Goal: Task Accomplishment & Management: Use online tool/utility

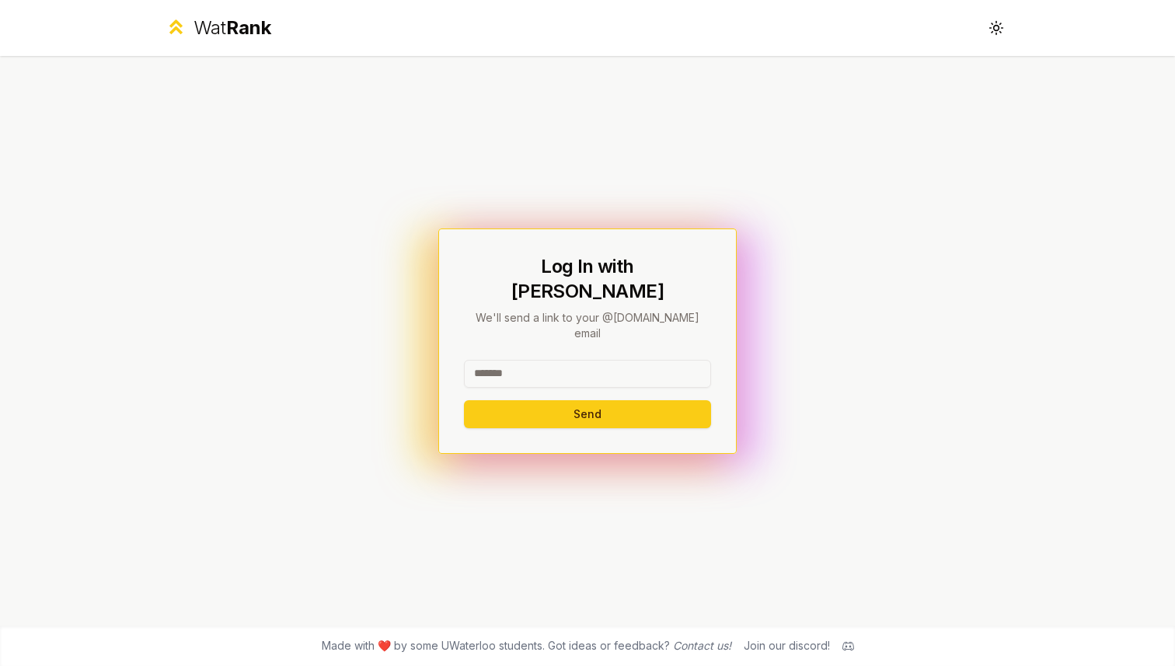
click at [501, 365] on input at bounding box center [587, 374] width 247 height 28
type input "*******"
click at [563, 402] on button "Send" at bounding box center [587, 414] width 247 height 28
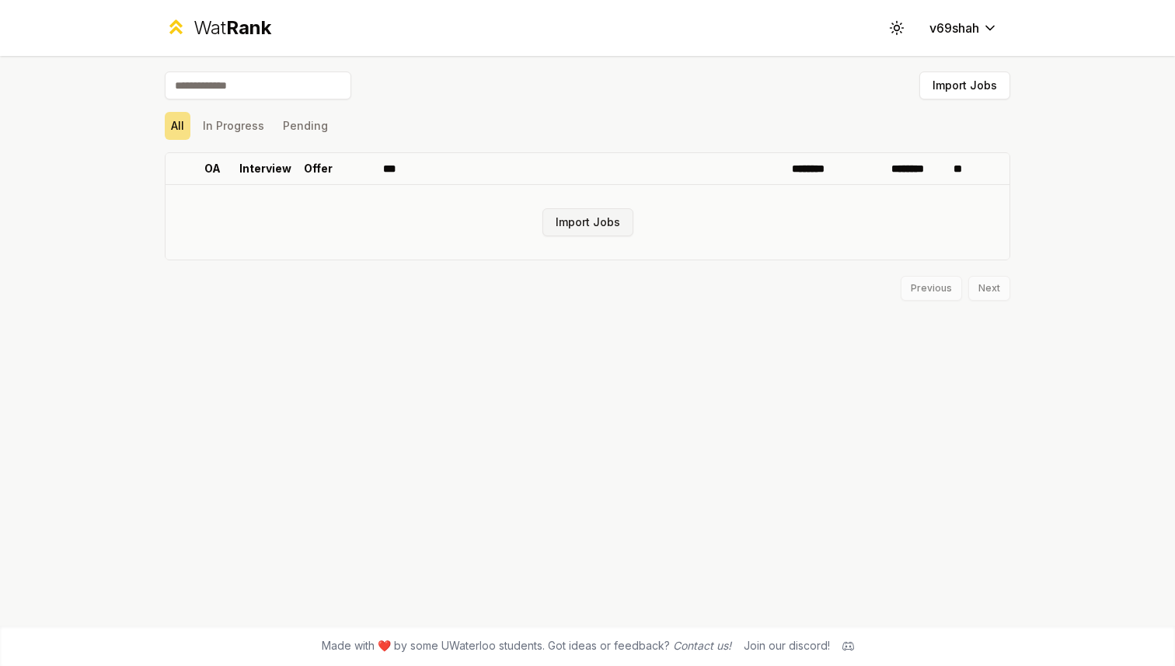
click at [576, 217] on button "Import Jobs" at bounding box center [587, 222] width 91 height 28
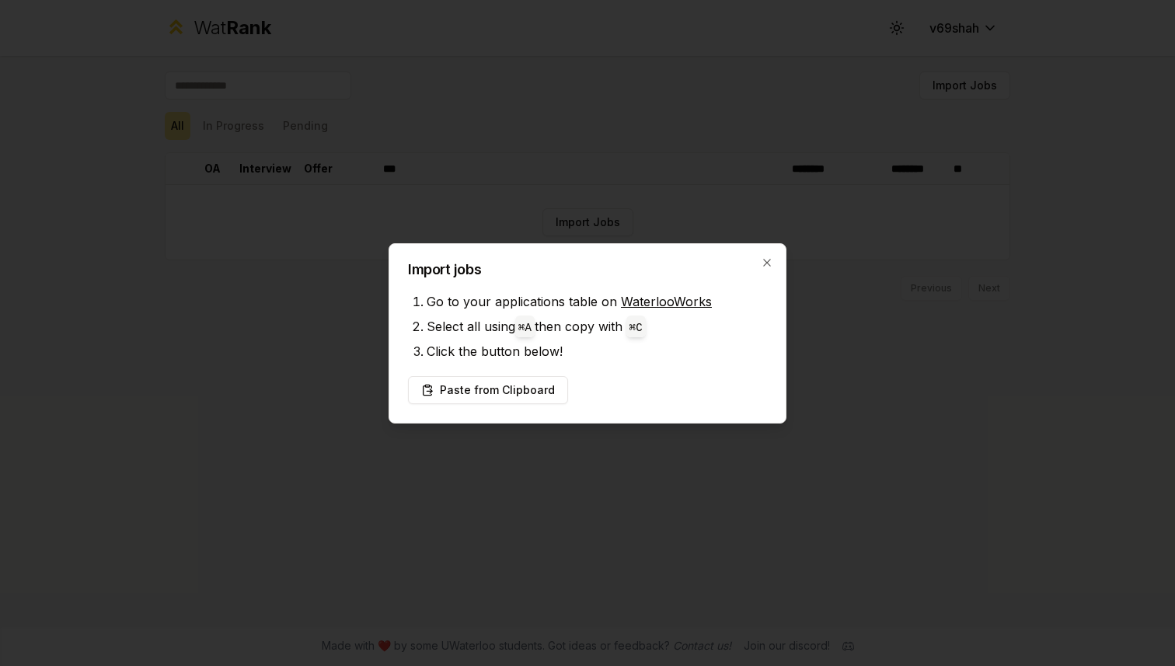
click at [626, 301] on link "WaterlooWorks" at bounding box center [666, 302] width 91 height 16
click at [500, 382] on button "Paste from Clipboard" at bounding box center [488, 390] width 160 height 28
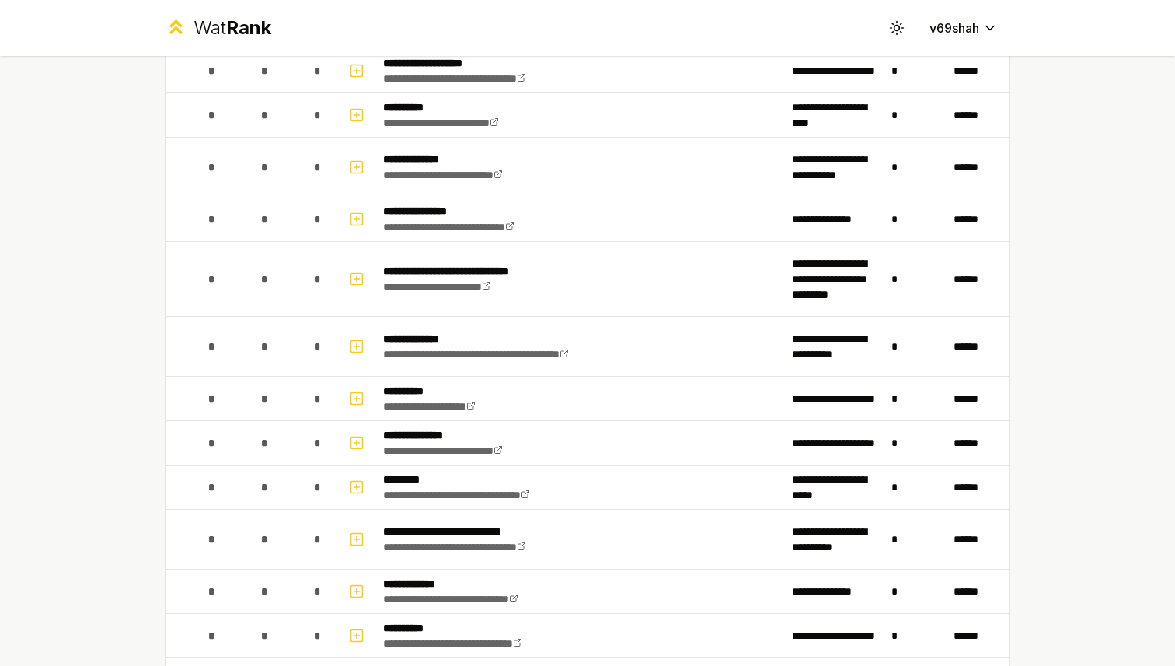
scroll to position [1330, 0]
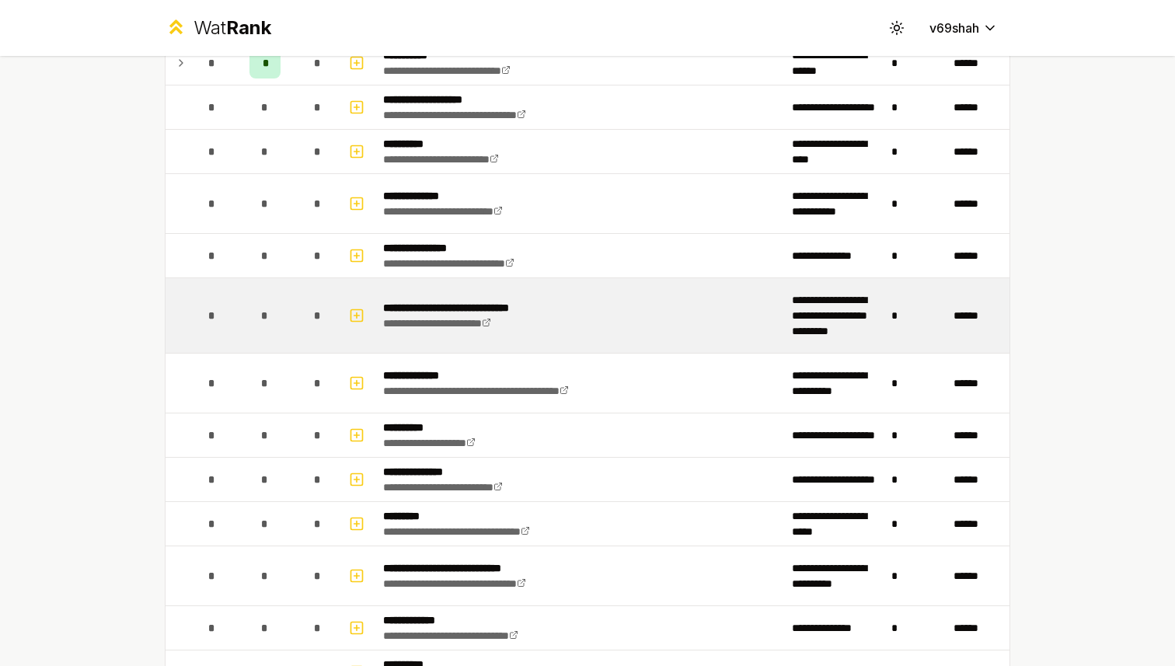
click at [274, 303] on div "*" at bounding box center [264, 315] width 31 height 31
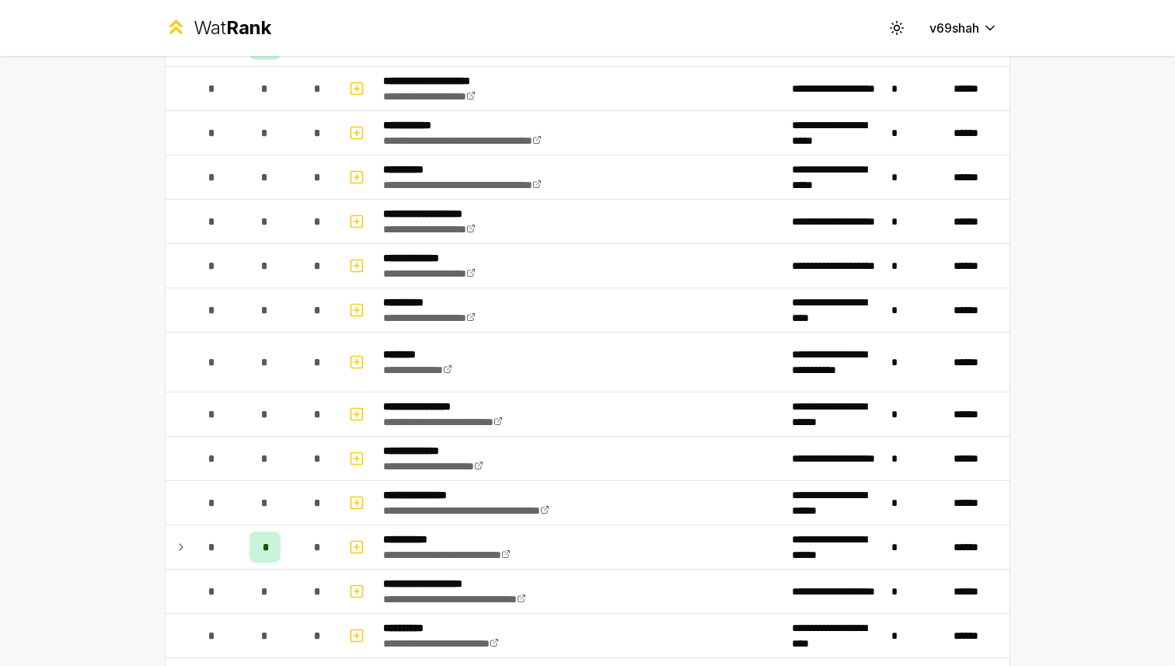
scroll to position [585, 0]
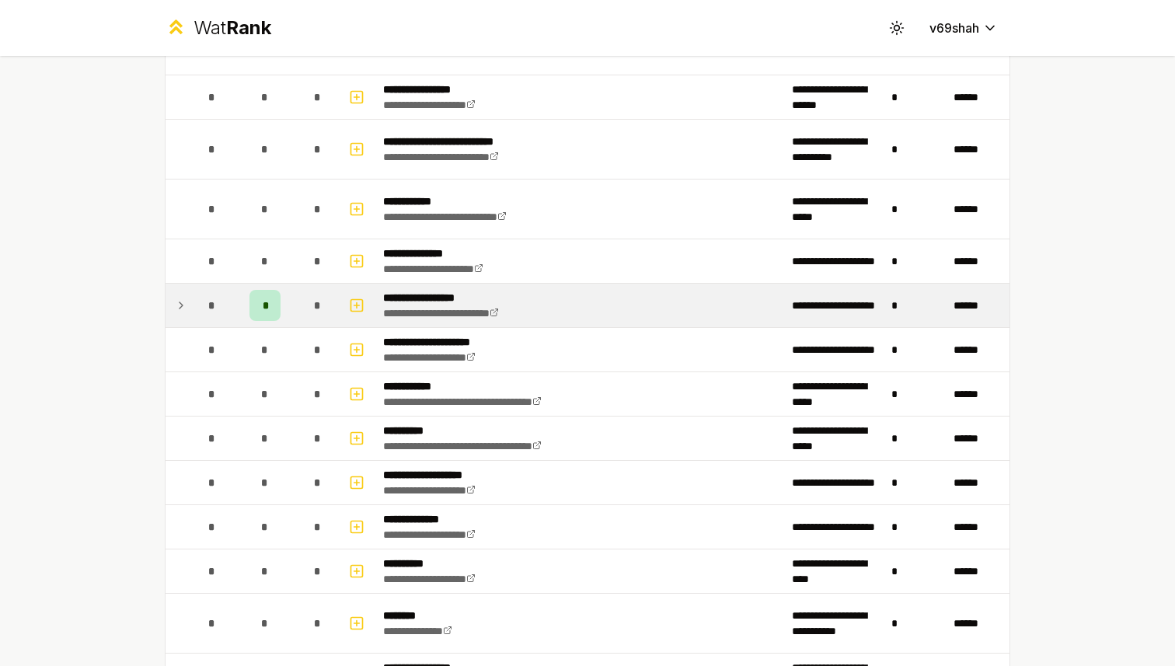
click at [225, 305] on div "*" at bounding box center [212, 305] width 31 height 31
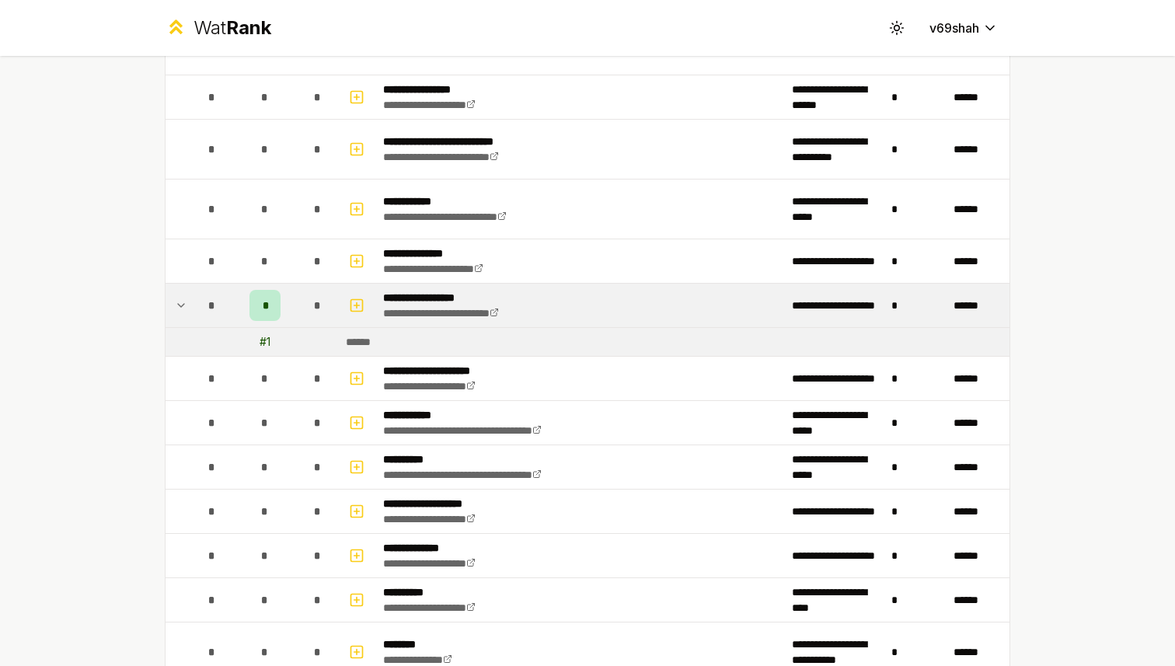
click at [225, 305] on div "*" at bounding box center [212, 305] width 31 height 31
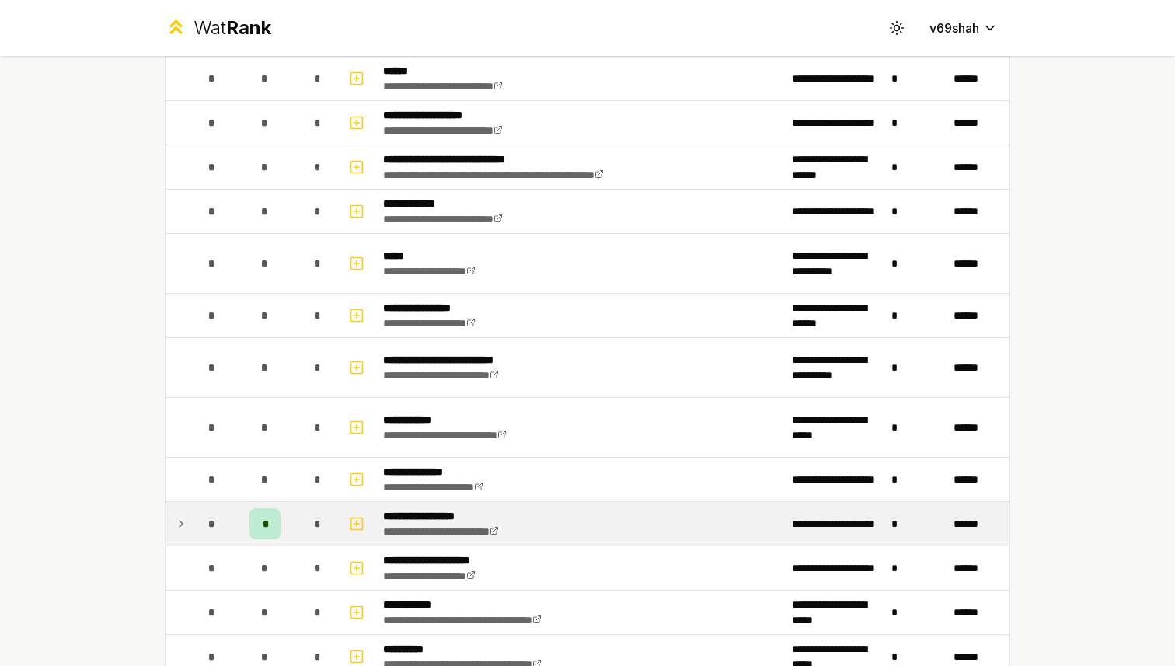
scroll to position [0, 0]
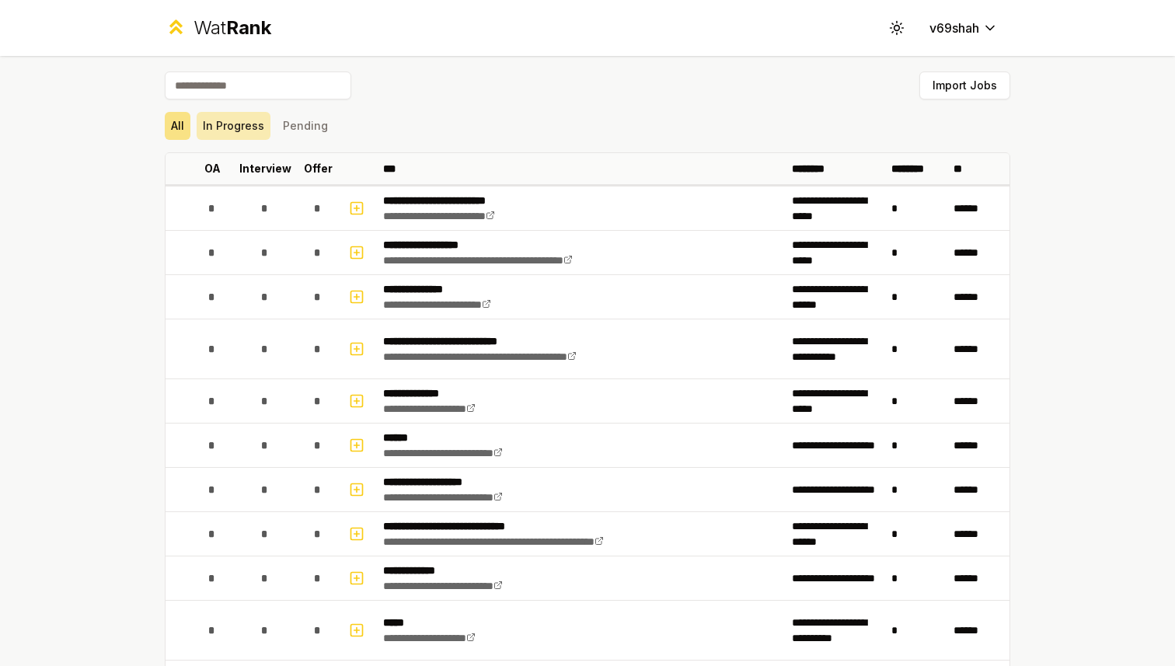
click at [251, 136] on button "In Progress" at bounding box center [234, 126] width 74 height 28
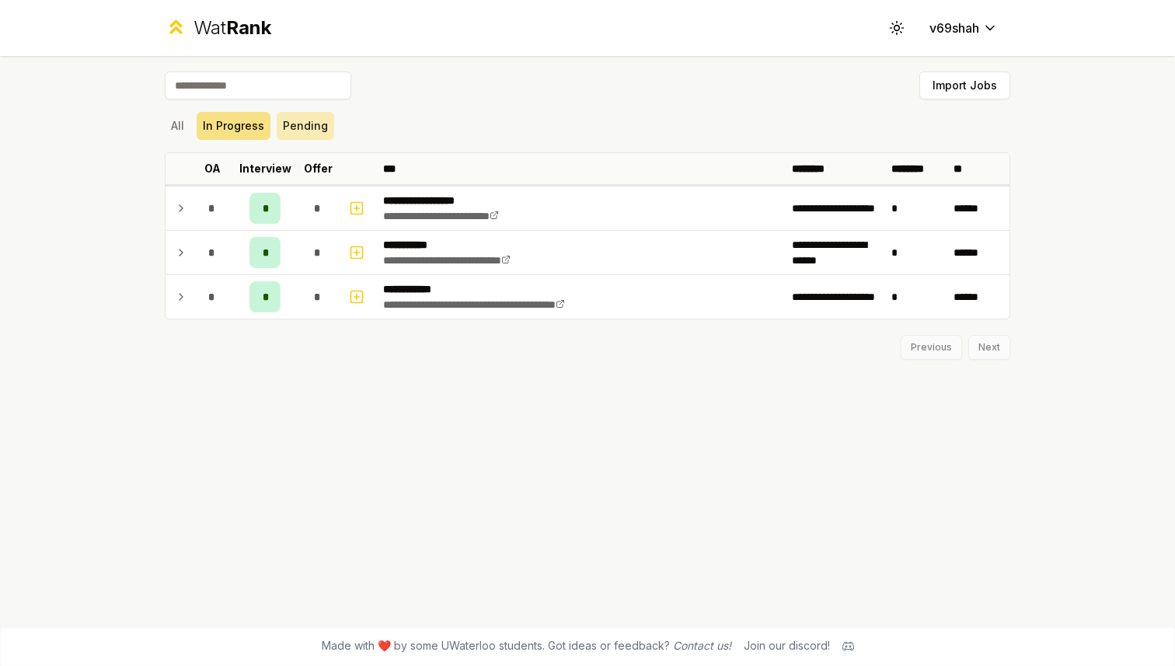
click at [305, 133] on button "Pending" at bounding box center [305, 126] width 57 height 28
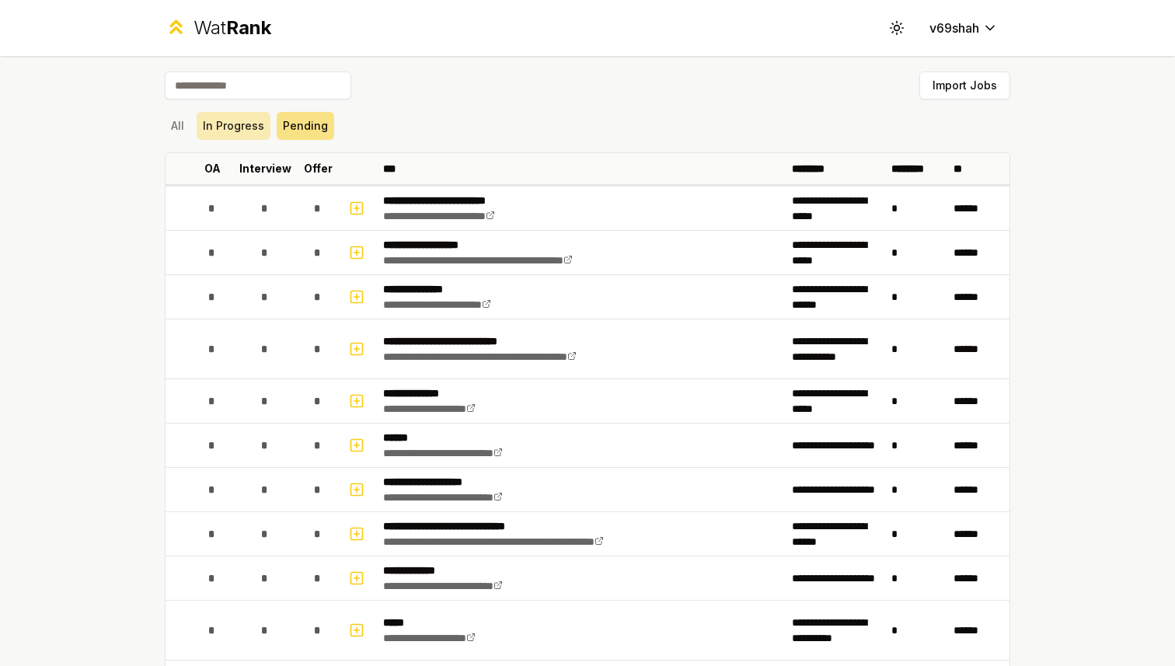
click at [239, 133] on button "In Progress" at bounding box center [234, 126] width 74 height 28
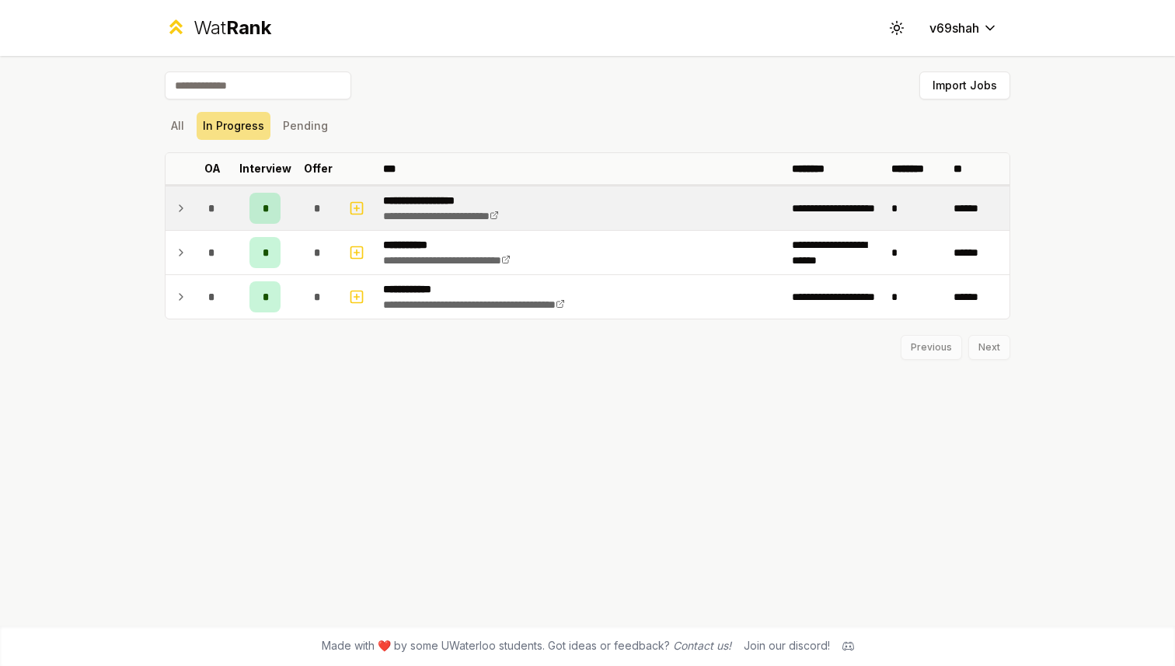
click at [232, 198] on td "*" at bounding box center [212, 208] width 44 height 44
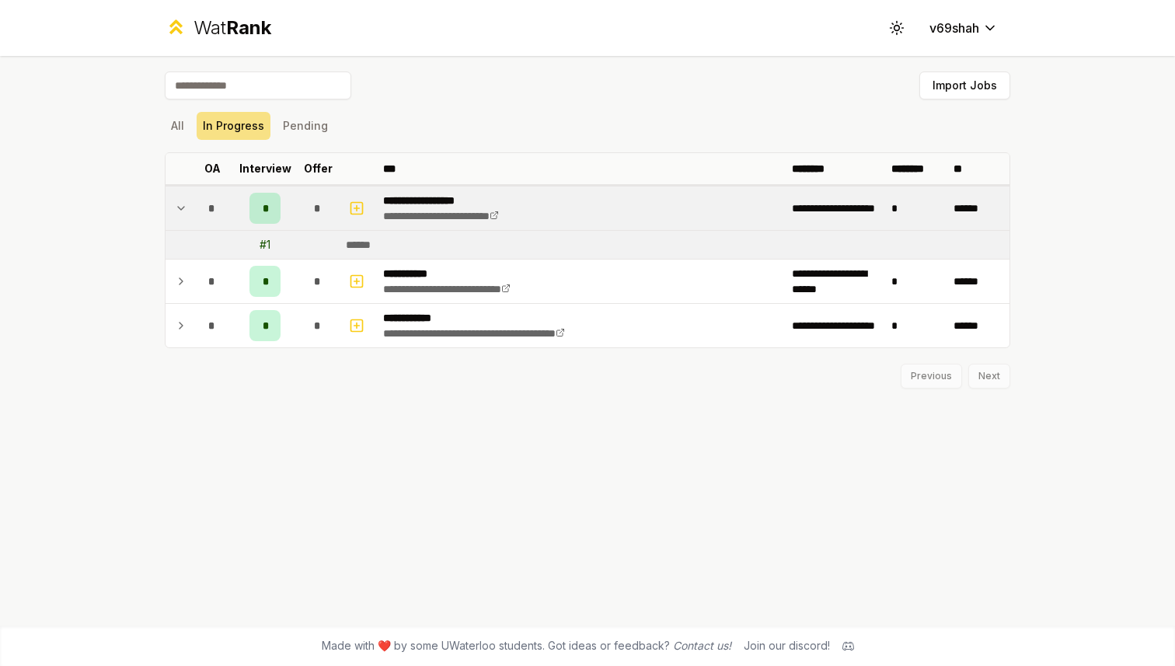
click at [232, 198] on td "*" at bounding box center [212, 208] width 44 height 44
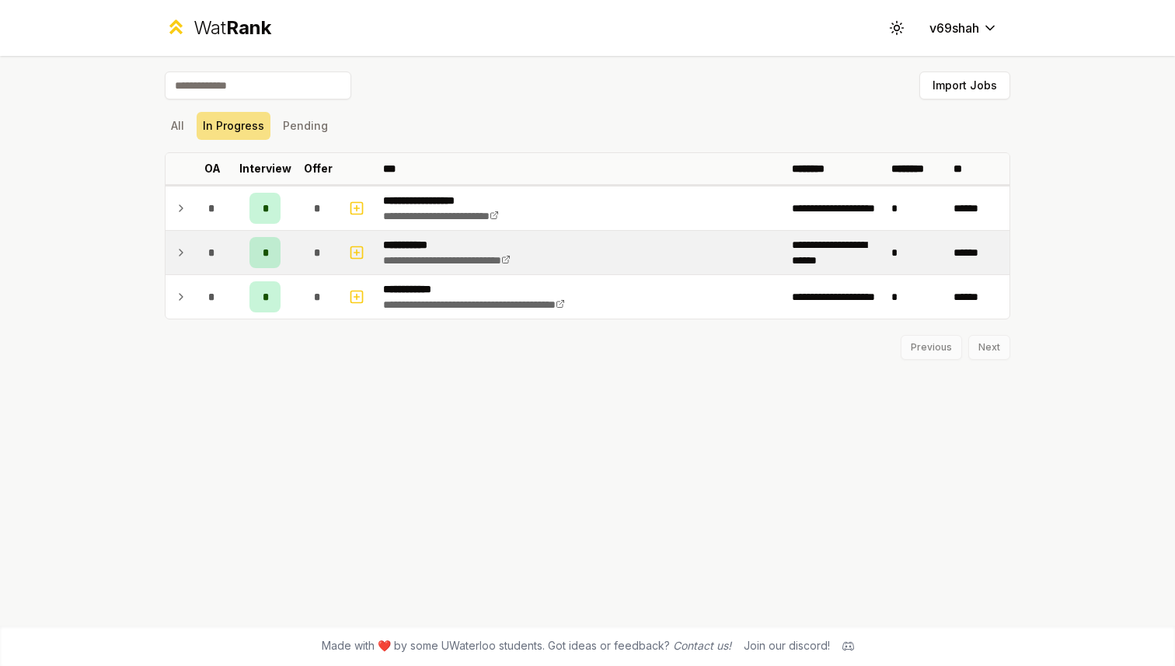
click at [235, 264] on td "*" at bounding box center [265, 253] width 62 height 44
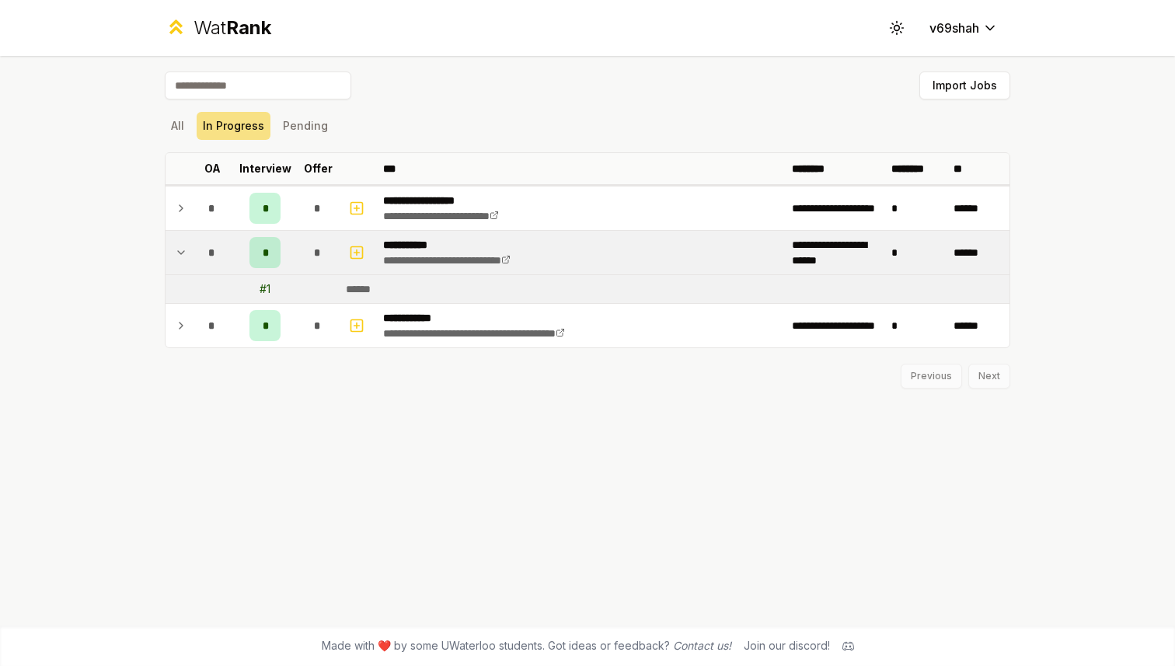
click at [235, 264] on td "*" at bounding box center [265, 253] width 62 height 44
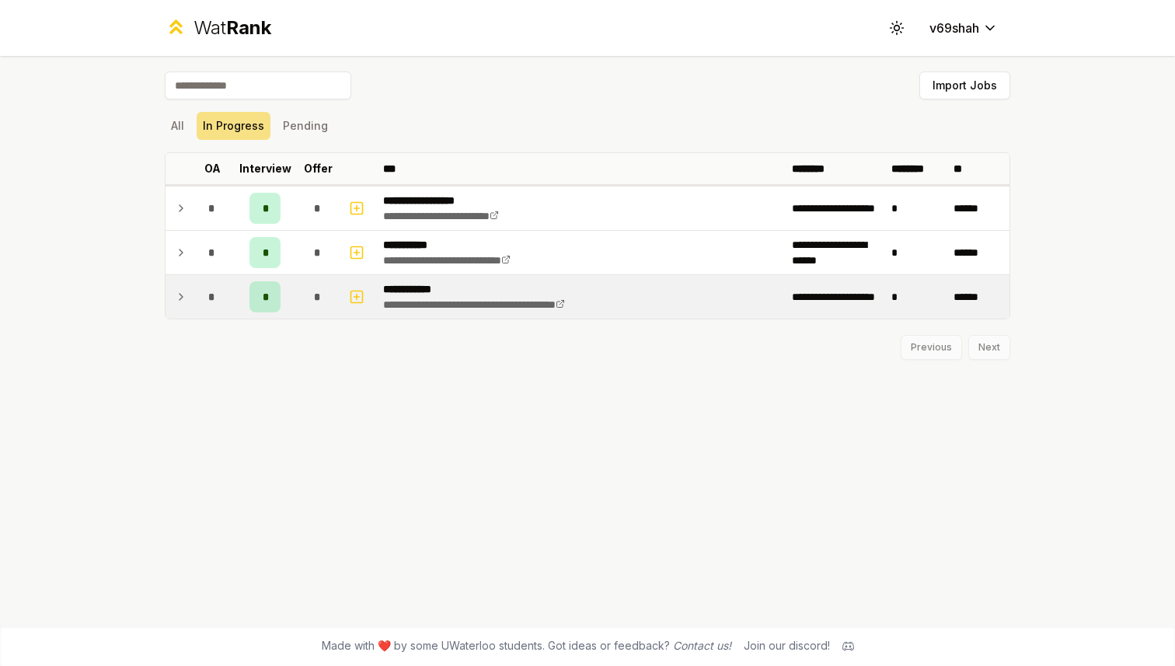
click at [235, 298] on td "*" at bounding box center [265, 297] width 62 height 44
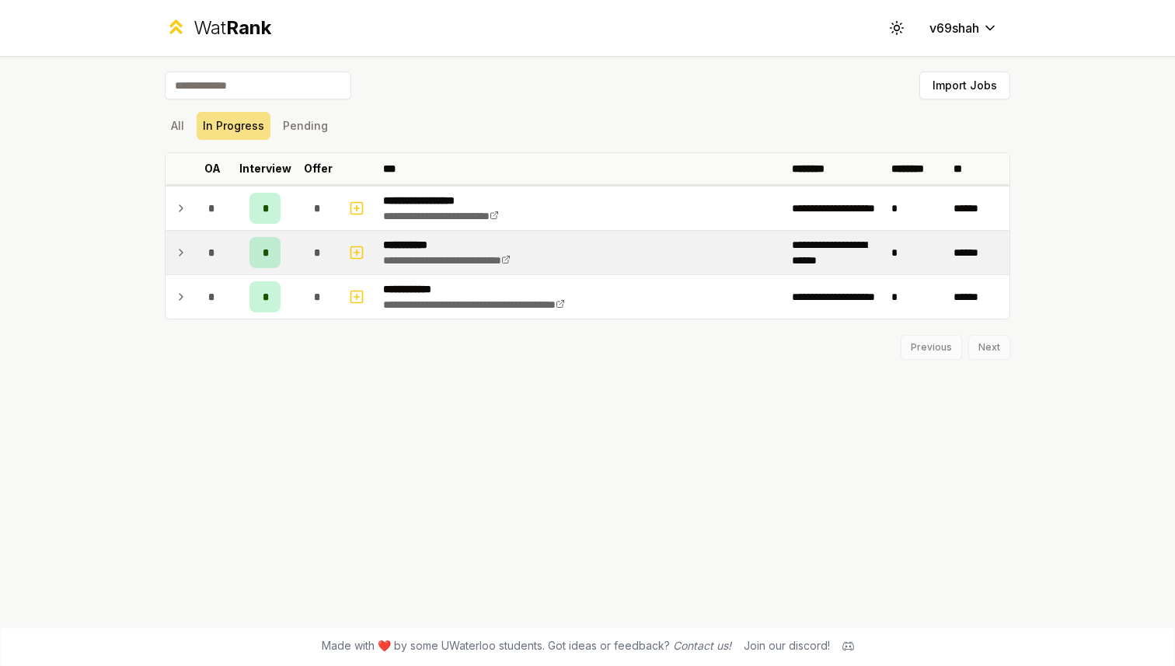
click at [235, 255] on td "*" at bounding box center [265, 253] width 62 height 44
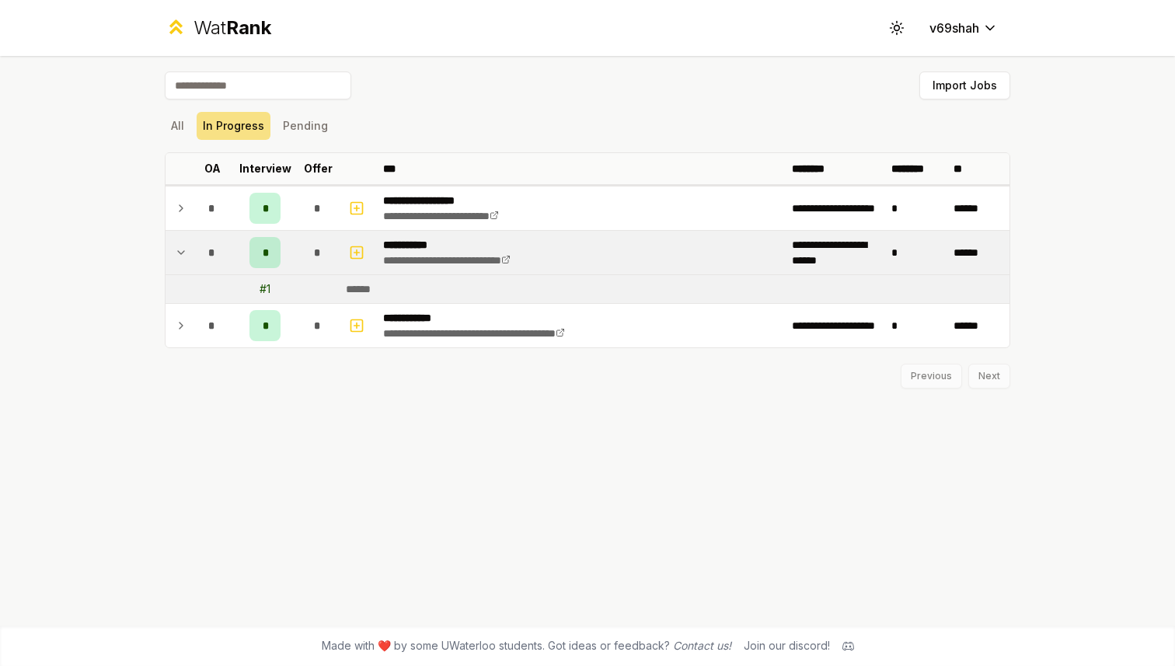
click at [235, 255] on td "*" at bounding box center [265, 253] width 62 height 44
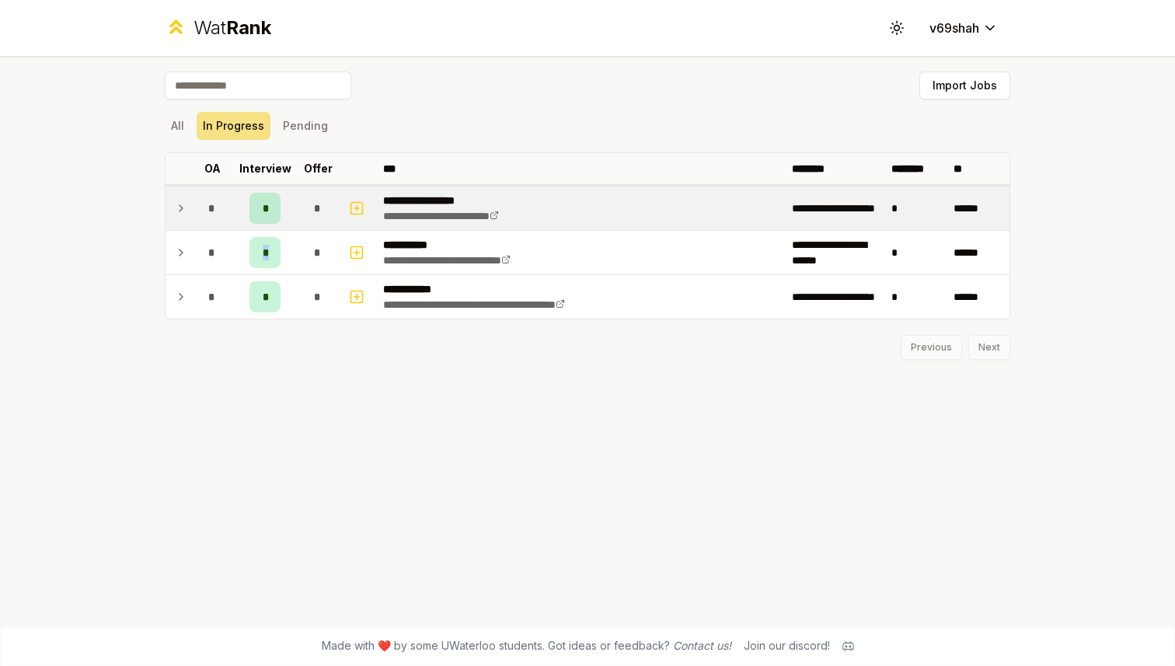
click at [239, 208] on td "*" at bounding box center [265, 208] width 62 height 44
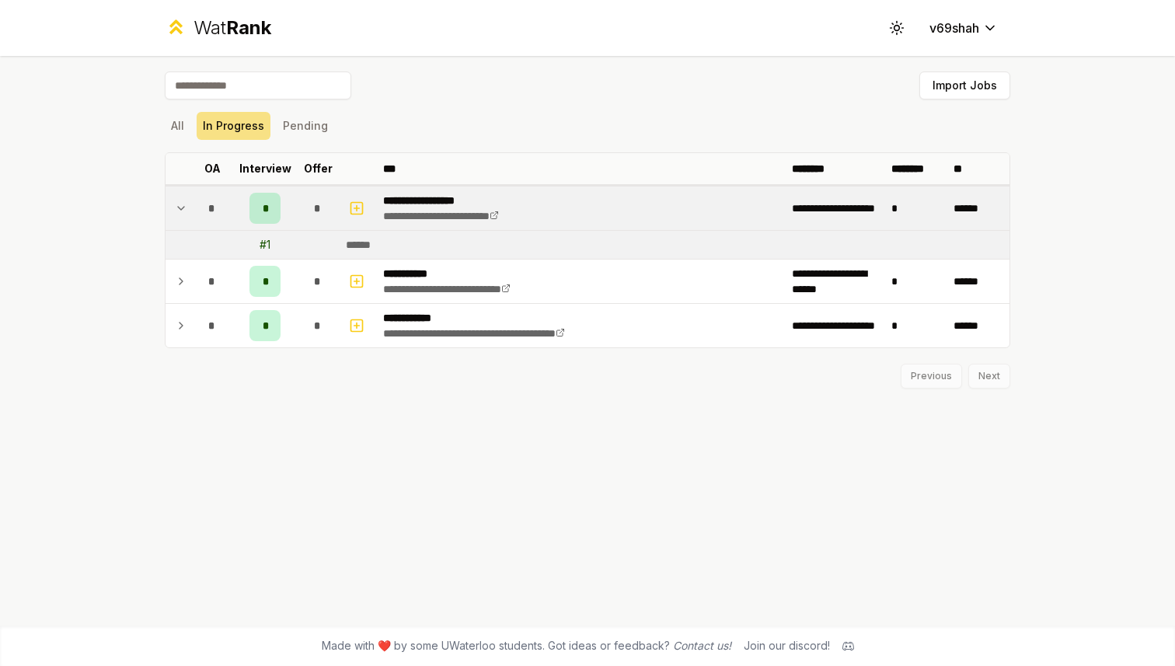
click at [239, 208] on td "*" at bounding box center [265, 208] width 62 height 44
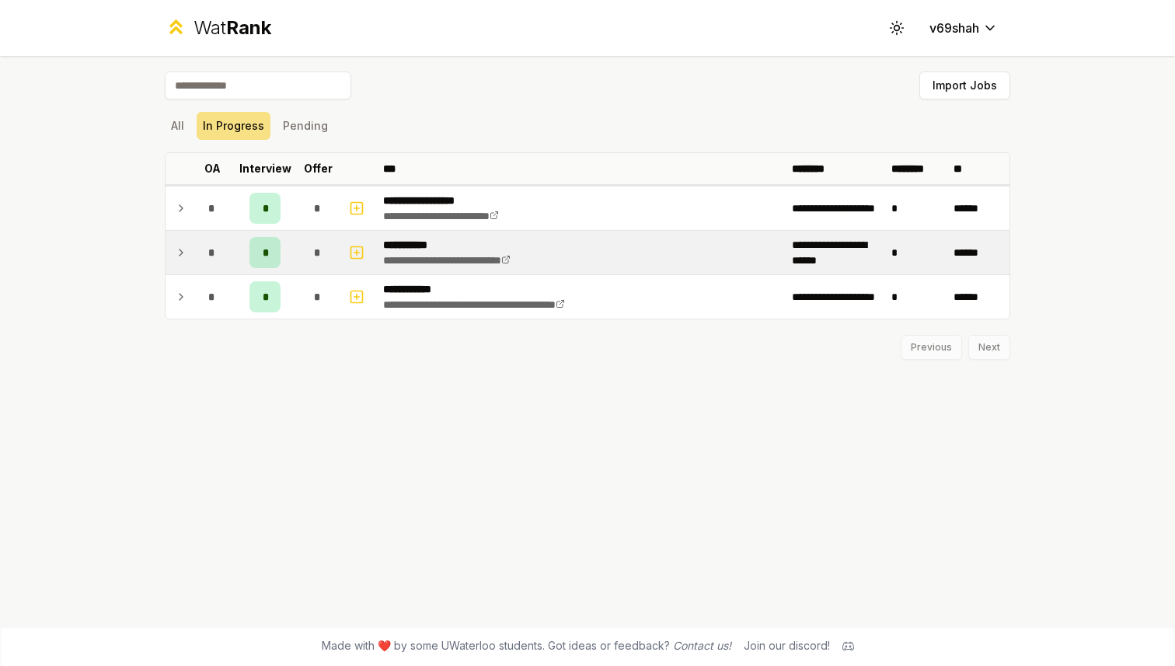
click at [236, 242] on td "*" at bounding box center [265, 253] width 62 height 44
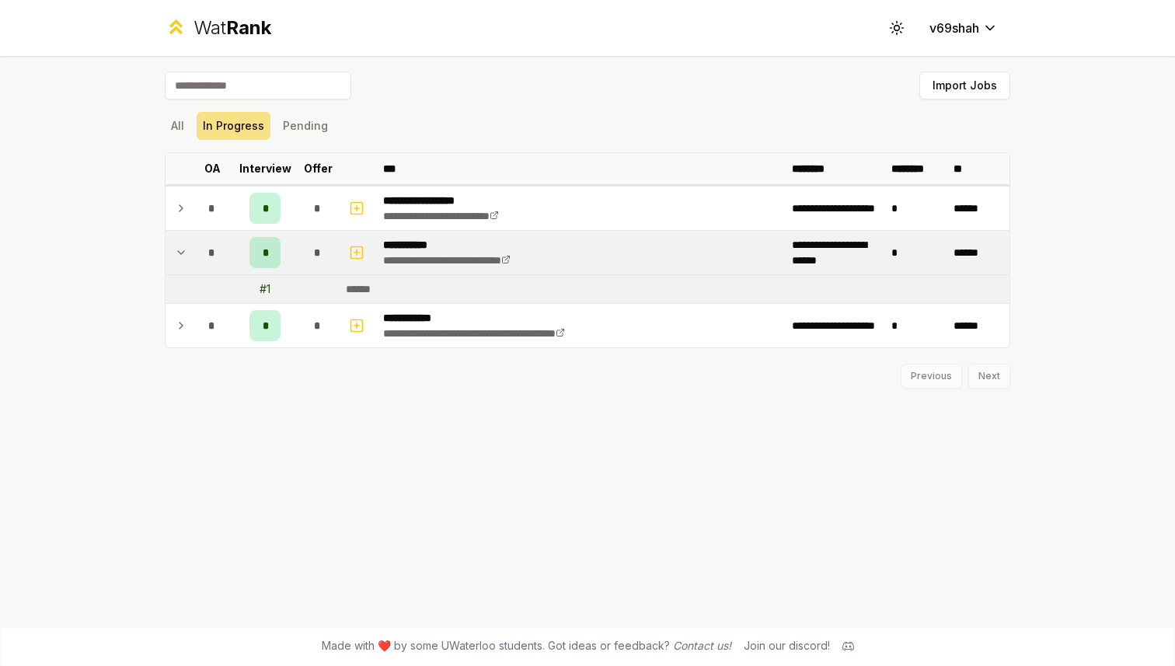
click at [236, 242] on td "*" at bounding box center [265, 253] width 62 height 44
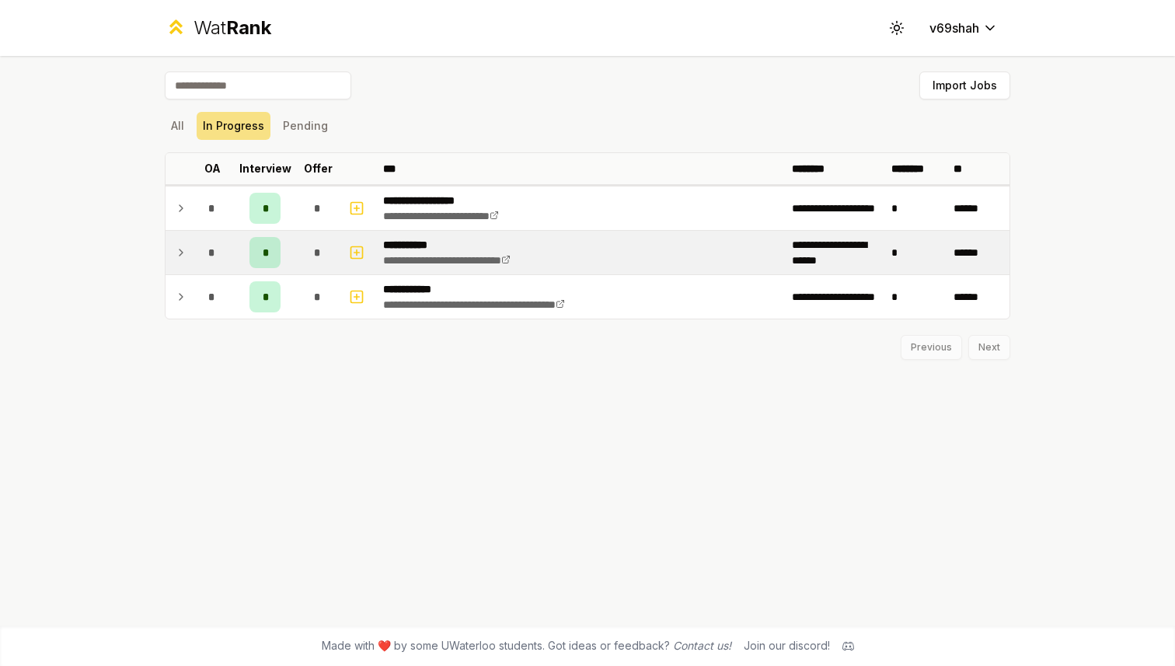
click at [236, 267] on td "*" at bounding box center [265, 253] width 62 height 44
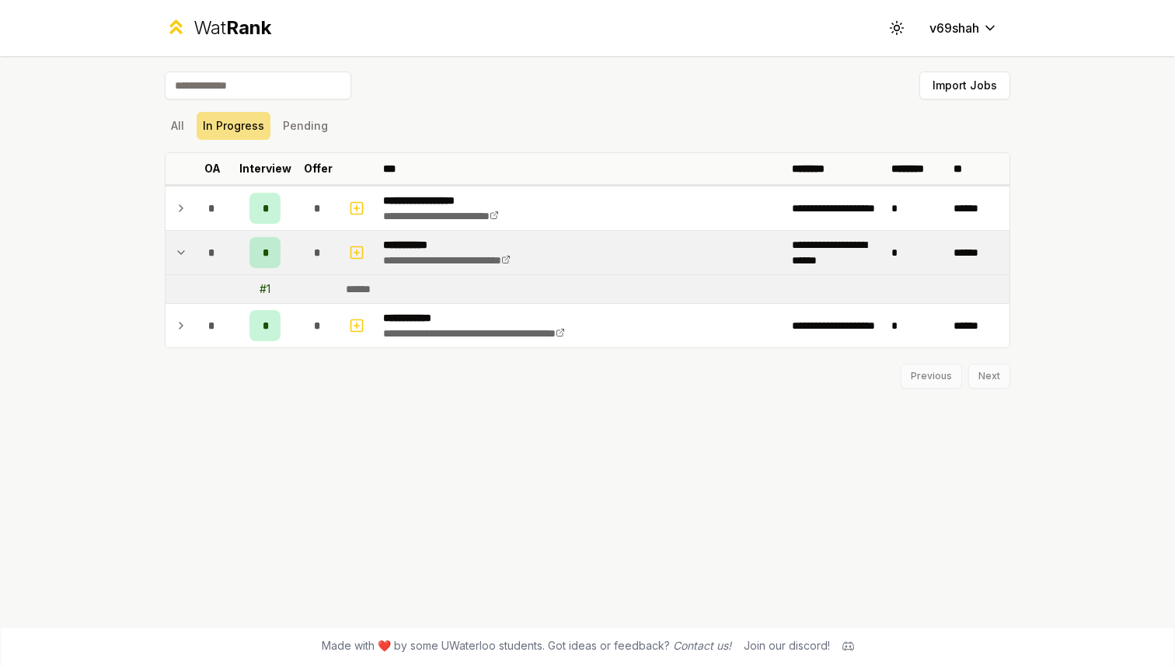
click at [236, 267] on td "*" at bounding box center [265, 253] width 62 height 44
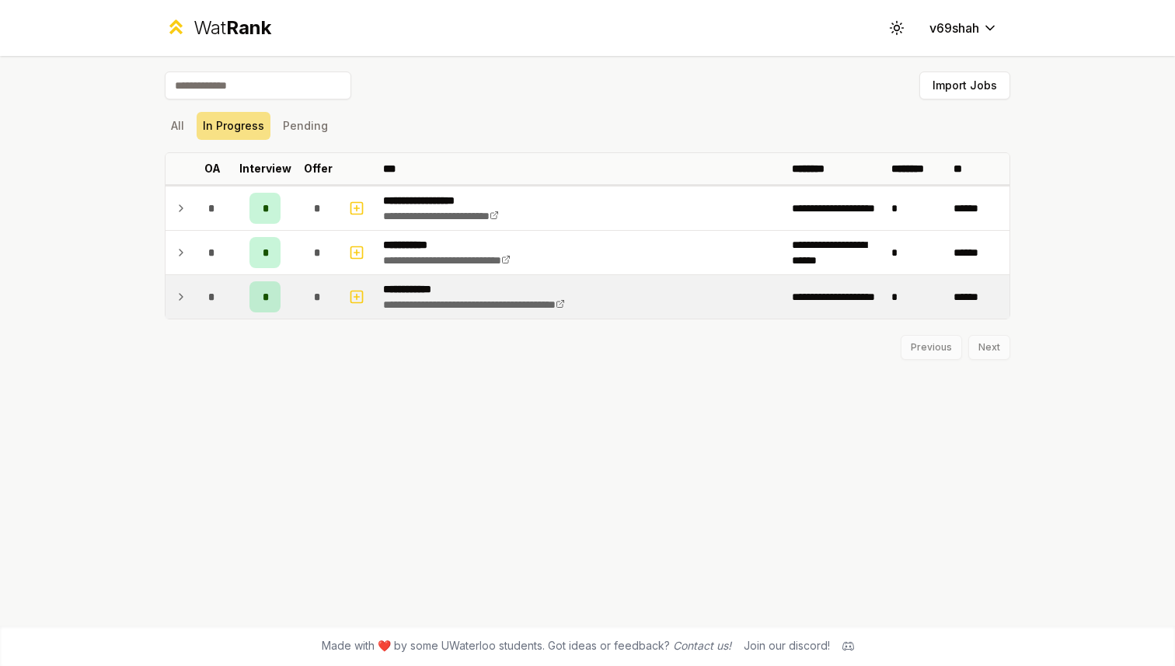
click at [234, 296] on td "*" at bounding box center [265, 297] width 62 height 44
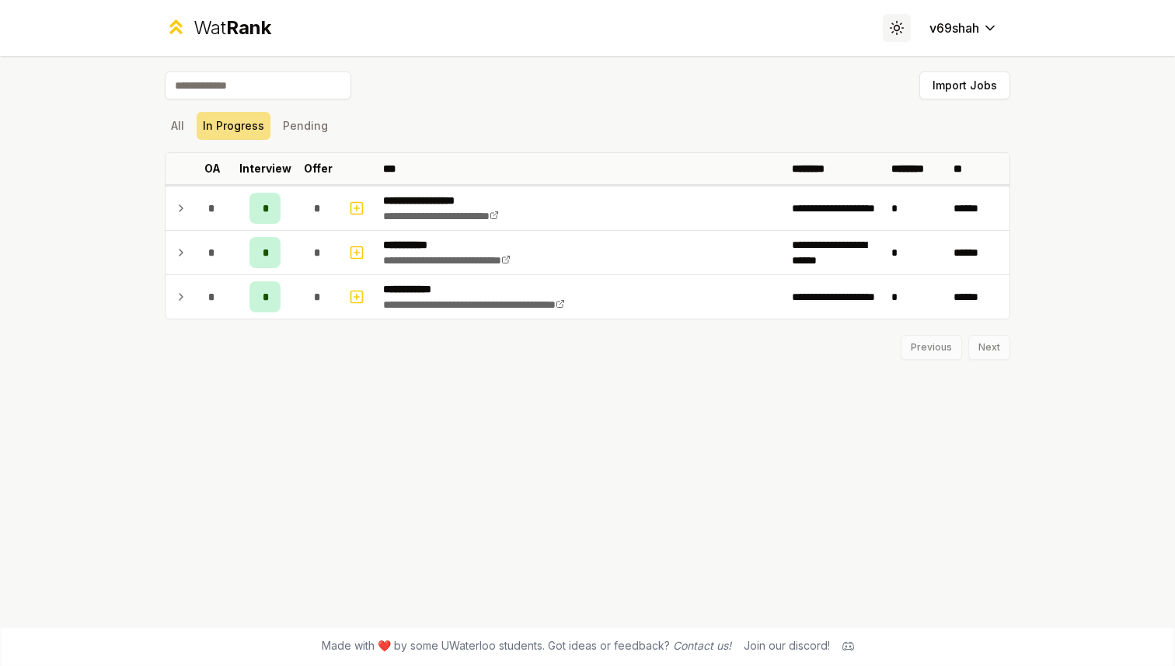
click at [883, 33] on button "Toggle theme" at bounding box center [897, 28] width 28 height 28
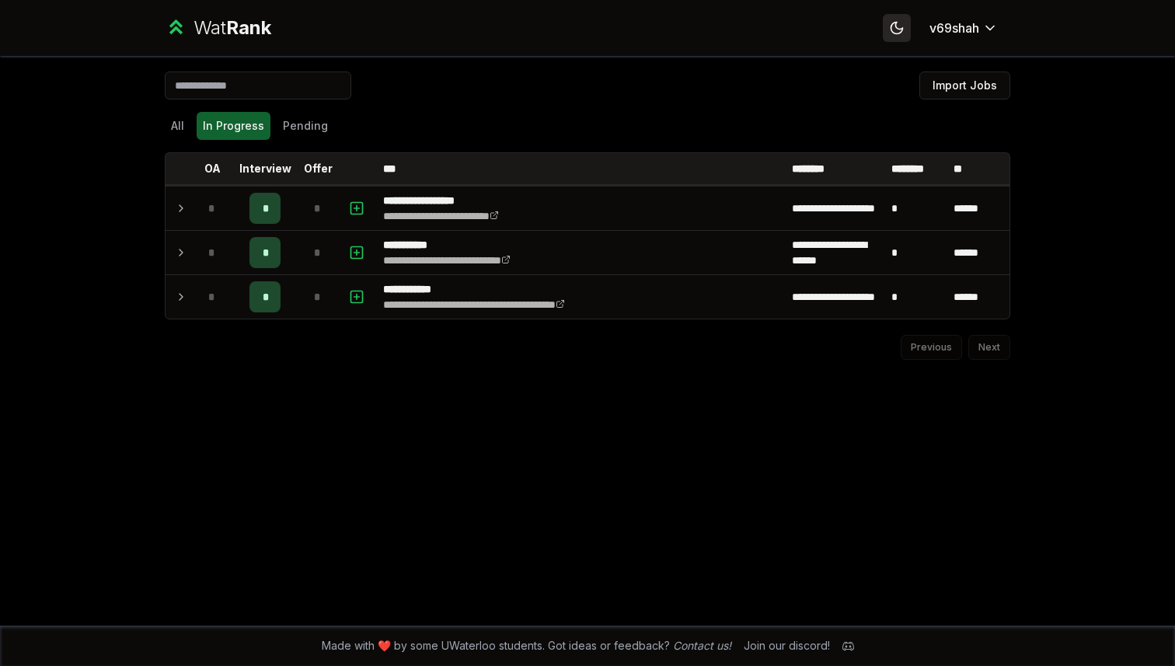
click at [883, 33] on button "Toggle theme" at bounding box center [897, 28] width 28 height 28
